Goal: Submit feedback/report problem

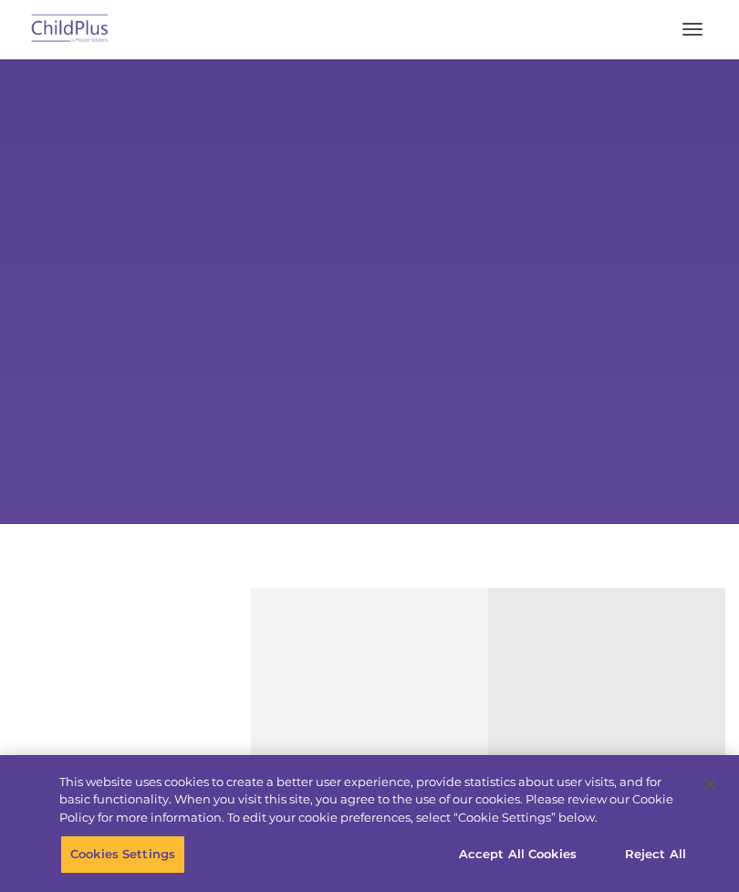
select select "MEDIUM"
click at [686, 34] on span "button" at bounding box center [693, 35] width 20 height 2
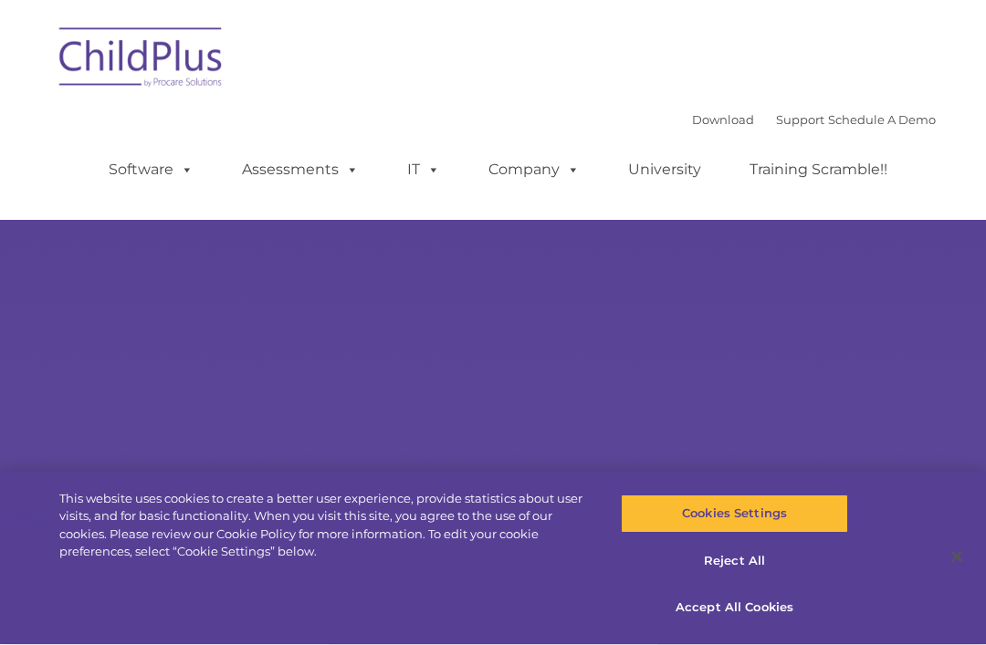
scroll to position [799, 0]
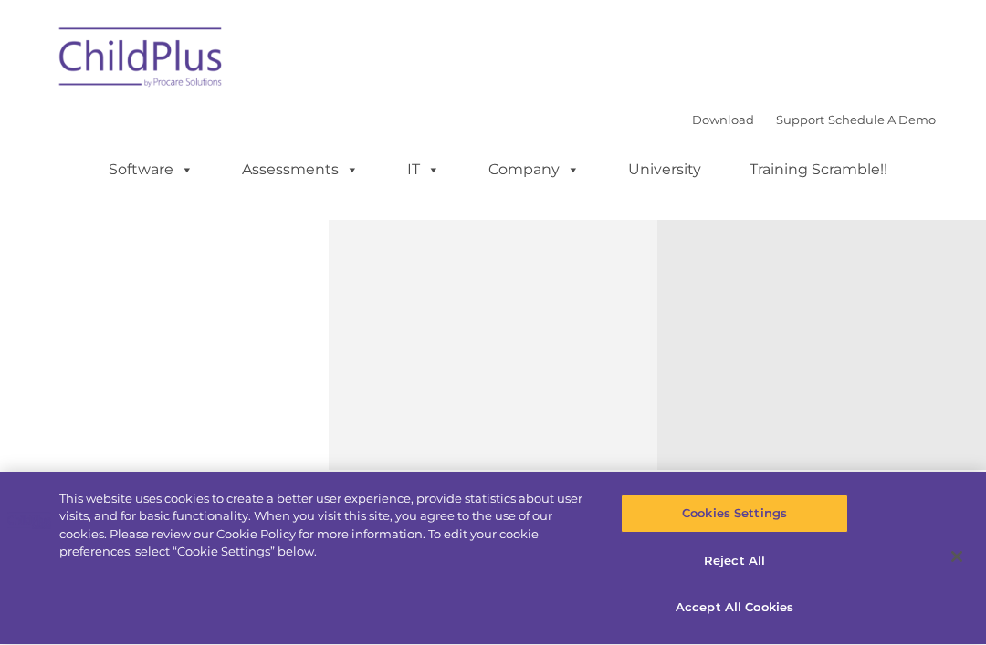
select select "MEDIUM"
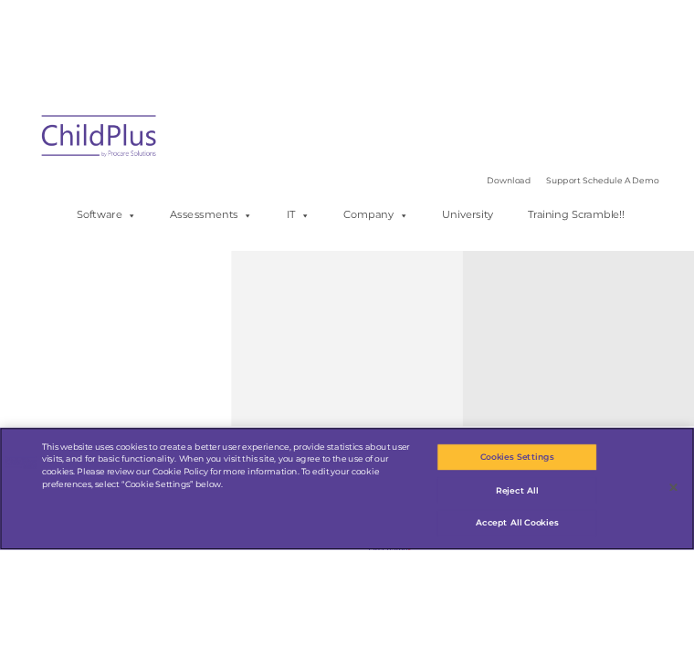
scroll to position [1241, 0]
